Goal: Find contact information: Find contact information

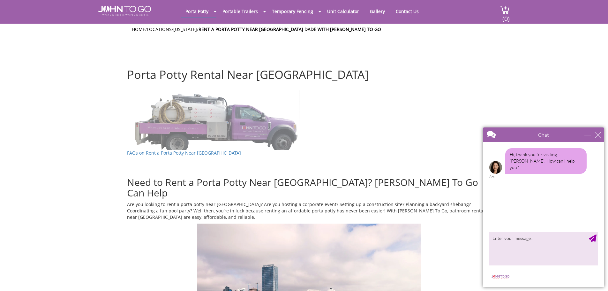
scroll to position [32, 0]
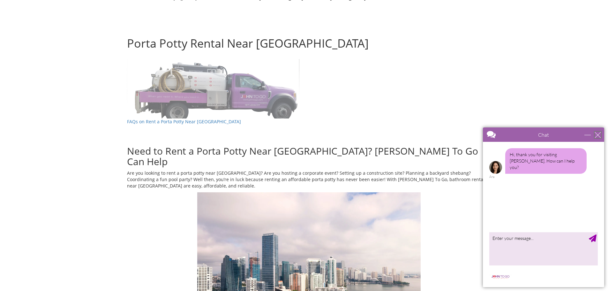
click at [599, 136] on div "close" at bounding box center [598, 135] width 6 height 6
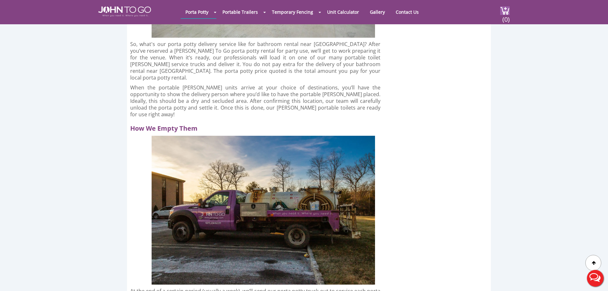
scroll to position [2198, 0]
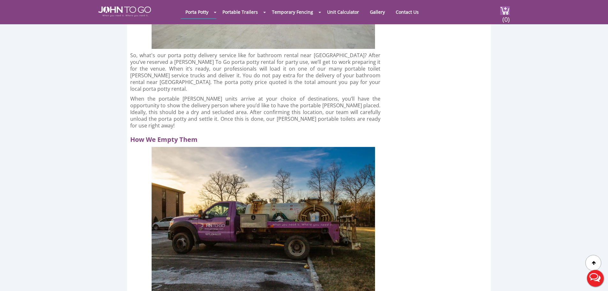
click at [406, 11] on div at bounding box center [304, 145] width 608 height 291
click at [408, 12] on link "Contact Us" at bounding box center [407, 12] width 33 height 12
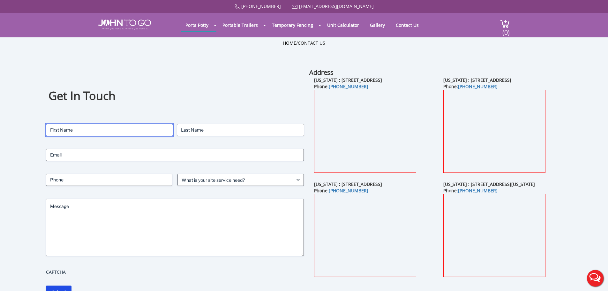
click at [100, 135] on input "First" at bounding box center [109, 130] width 127 height 12
